Goal: Information Seeking & Learning: Learn about a topic

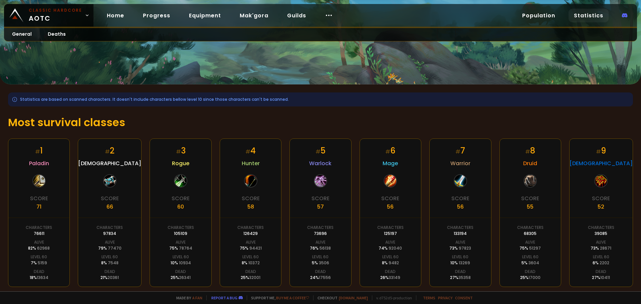
scroll to position [33, 0]
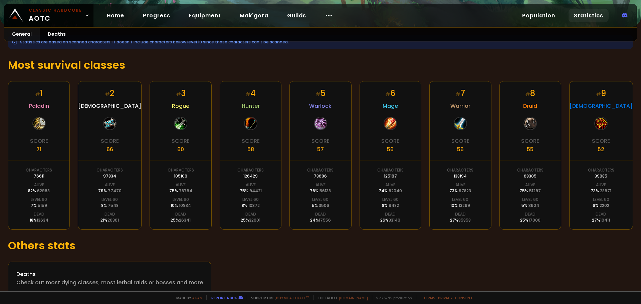
scroll to position [101, 0]
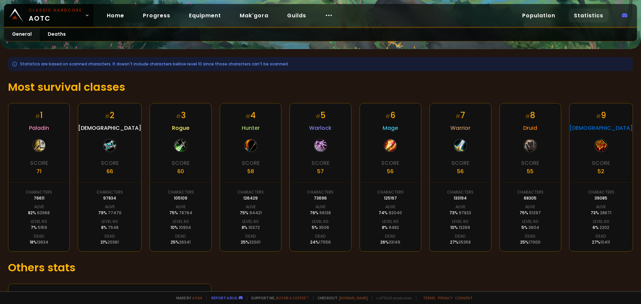
scroll to position [67, 0]
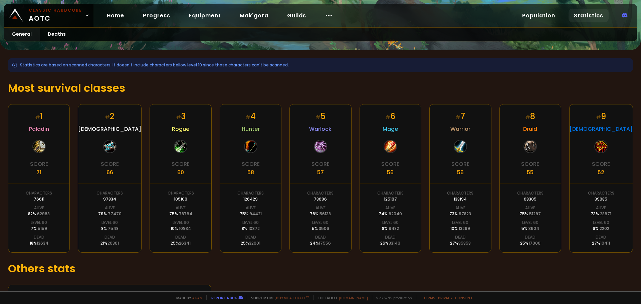
click at [140, 99] on div "Statistics are based on scanned characters. It doesn't include characters bello…" at bounding box center [320, 188] width 641 height 276
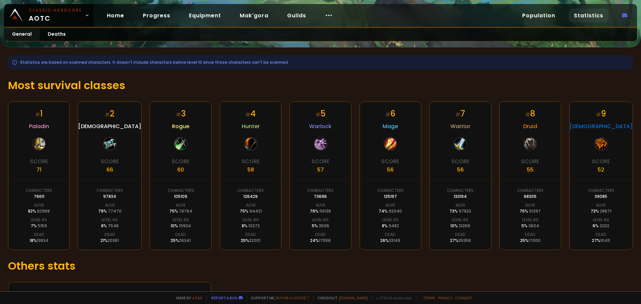
scroll to position [0, 0]
